Goal: Task Accomplishment & Management: Manage account settings

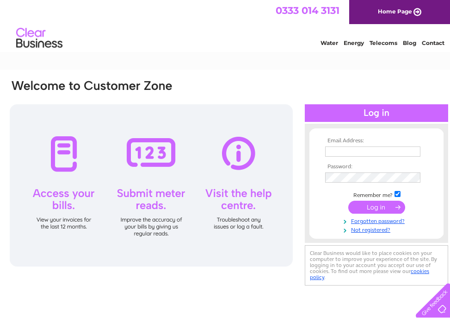
type input "[EMAIL_ADDRESS][DOMAIN_NAME]"
click at [372, 206] on input "submit" at bounding box center [377, 206] width 57 height 13
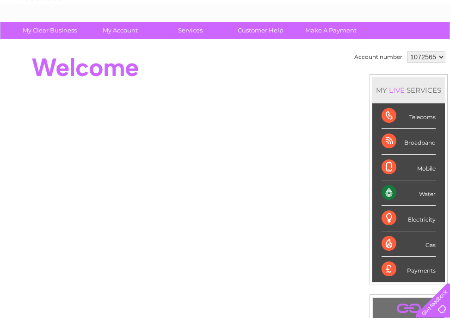
scroll to position [1, 0]
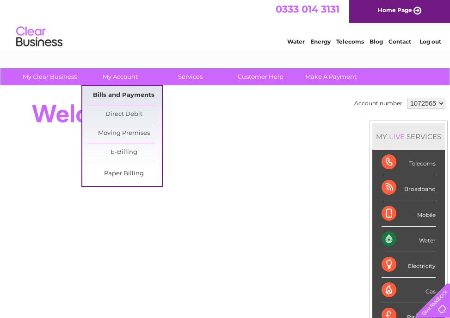
click at [121, 94] on link "Bills and Payments" at bounding box center [124, 95] width 76 height 19
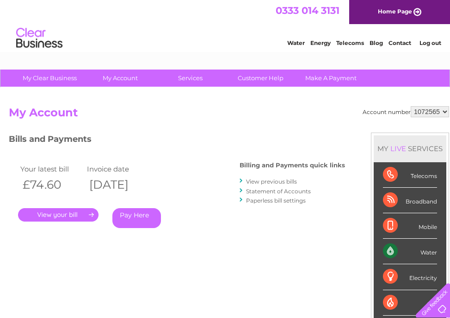
click at [82, 219] on link "." at bounding box center [58, 214] width 81 height 13
